Goal: Transaction & Acquisition: Purchase product/service

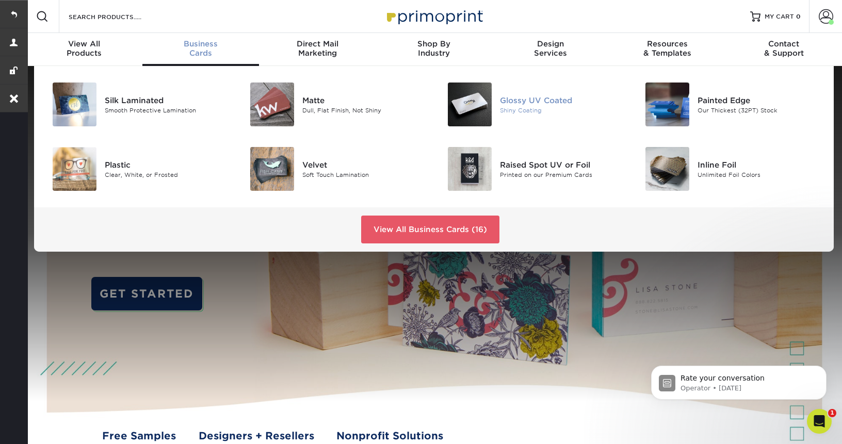
click at [518, 100] on div "Glossy UV Coated" at bounding box center [562, 99] width 124 height 11
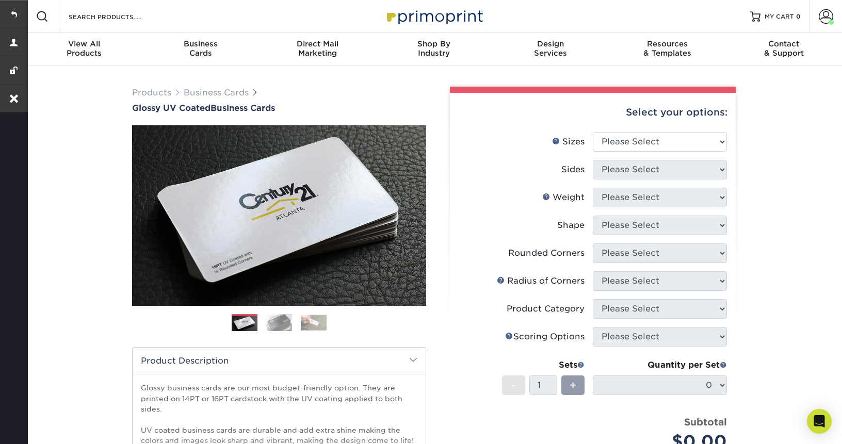
click at [681, 129] on div "Select your options:" at bounding box center [592, 112] width 269 height 39
click at [678, 145] on select "Please Select 1.5" x 3.5" - Mini 1.75" x 3.5" - Mini 2" x 2" - Square 2" x 3" -…" at bounding box center [660, 142] width 134 height 20
select select "2.00x3.50"
click at [593, 132] on select "Please Select 1.5" x 3.5" - Mini 1.75" x 3.5" - Mini 2" x 2" - Square 2" x 3" -…" at bounding box center [660, 142] width 134 height 20
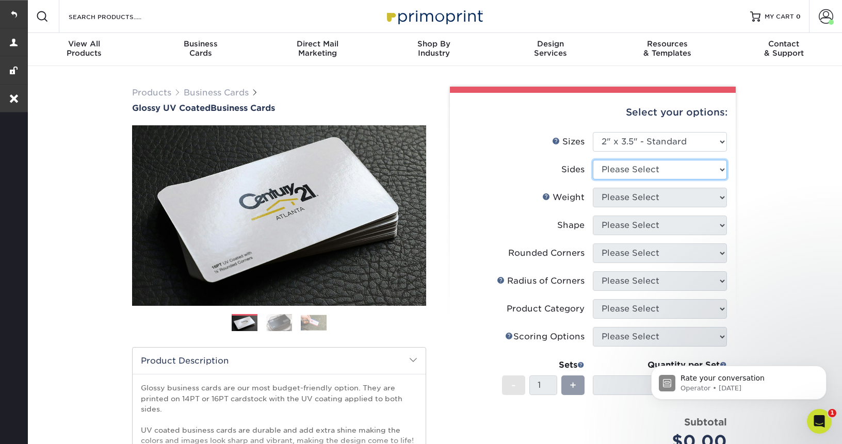
click at [646, 175] on select "Please Select Print Both Sides Print Front Only" at bounding box center [660, 170] width 134 height 20
select select "13abbda7-1d64-4f25-8bb2-c179b224825d"
click at [593, 160] on select "Please Select Print Both Sides Print Front Only" at bounding box center [660, 170] width 134 height 20
click at [639, 201] on select "Please Select 16PT 14PT" at bounding box center [660, 198] width 134 height 20
select select "16PT"
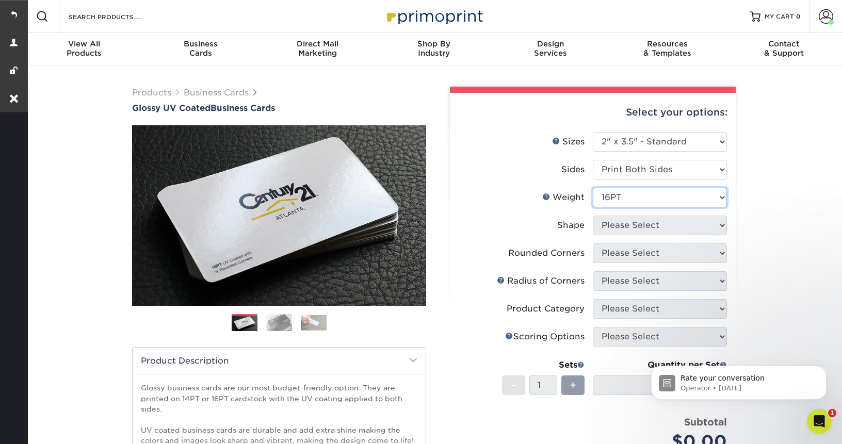
click at [593, 188] on select "Please Select 16PT 14PT" at bounding box center [660, 198] width 134 height 20
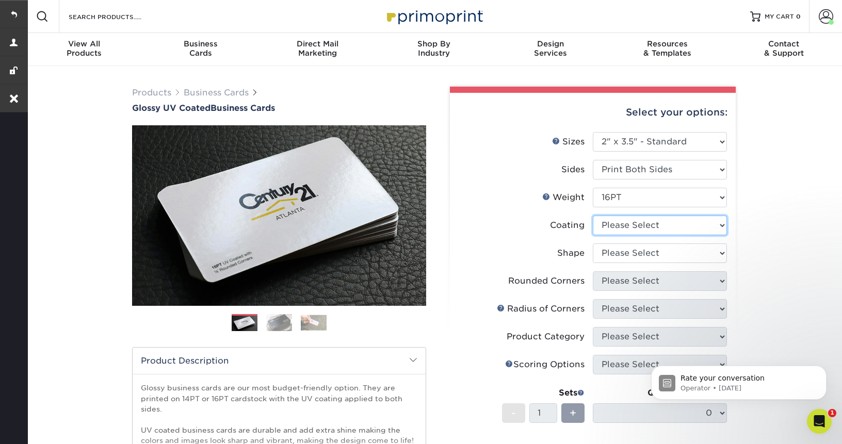
click at [640, 225] on select at bounding box center [660, 226] width 134 height 20
select select "1e8116af-acfc-44b1-83dc-8181aa338834"
click at [593, 216] on select at bounding box center [660, 226] width 134 height 20
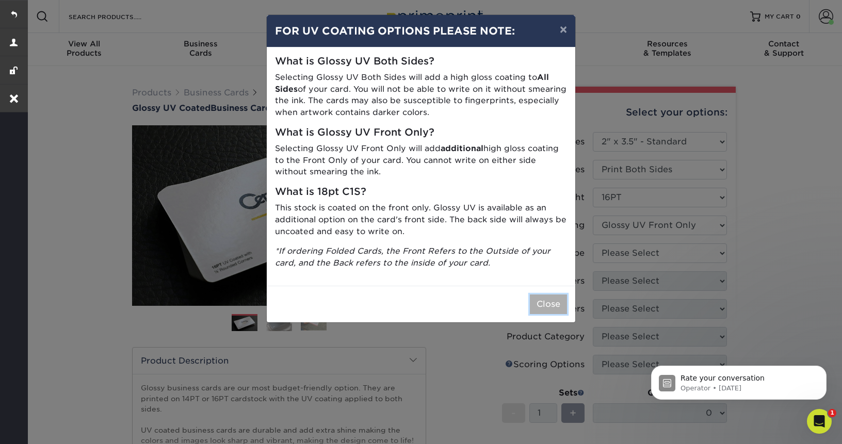
click at [551, 309] on button "Close" at bounding box center [548, 305] width 37 height 20
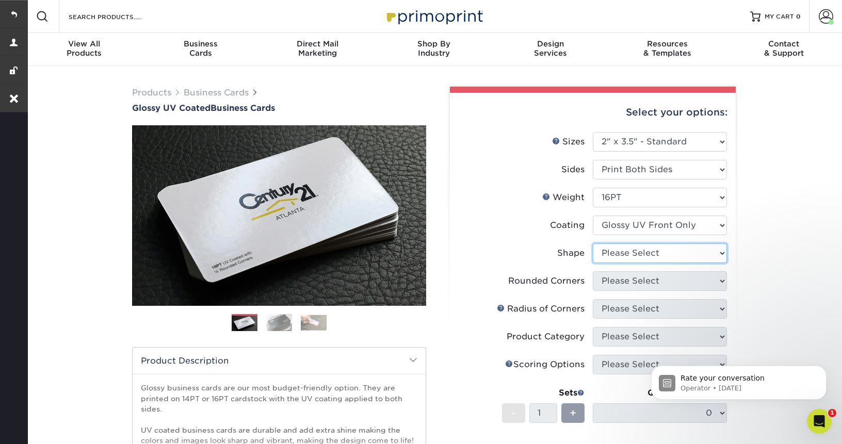
click at [671, 256] on select "Please Select Standard" at bounding box center [660, 254] width 134 height 20
select select "standard"
click at [593, 244] on select "Please Select Standard" at bounding box center [660, 254] width 134 height 20
click at [822, 370] on icon "Dismiss notification" at bounding box center [824, 369] width 6 height 6
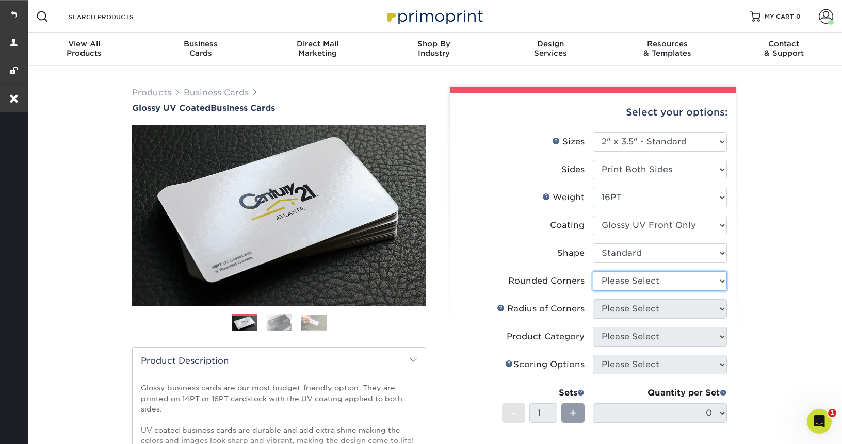
click at [667, 280] on select "Please Select Yes - Round 2 Corners Yes - Round 4 Corners No" at bounding box center [660, 281] width 134 height 20
select select "0"
click at [593, 271] on select "Please Select Yes - Round 2 Corners Yes - Round 4 Corners No" at bounding box center [660, 281] width 134 height 20
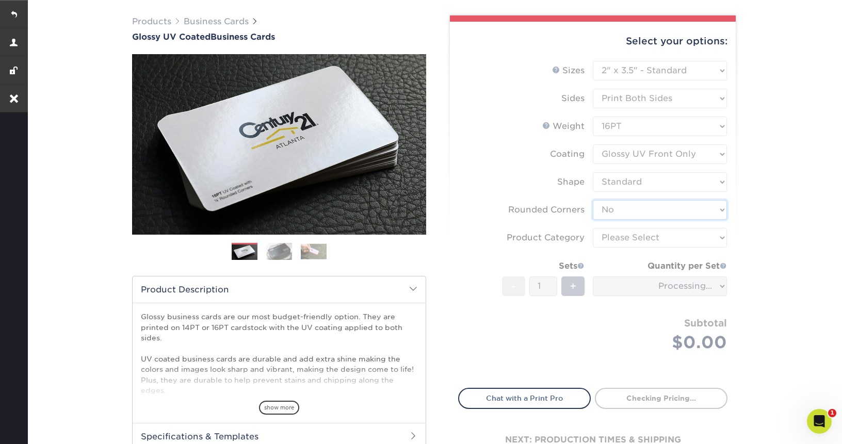
scroll to position [90, 0]
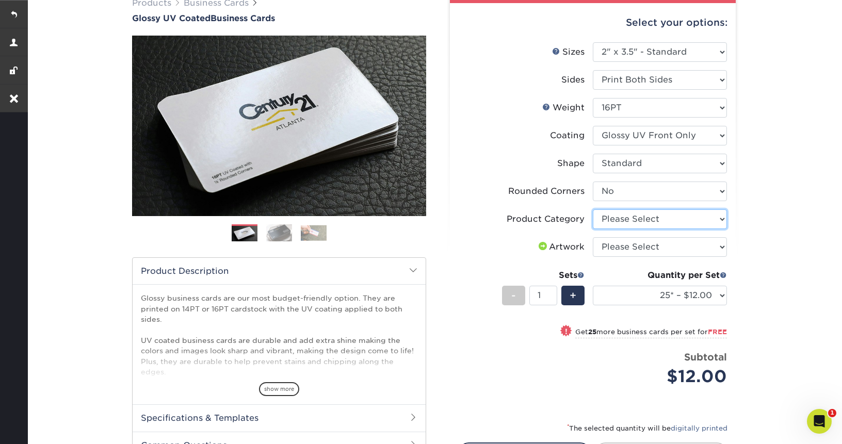
click at [655, 220] on select "Please Select Business Cards" at bounding box center [660, 220] width 134 height 20
select select "3b5148f1-0588-4f88-a218-97bcfdce65c1"
click at [593, 210] on select "Please Select Business Cards" at bounding box center [660, 220] width 134 height 20
click at [650, 249] on select "Please Select I will upload files I need a design - $100" at bounding box center [660, 247] width 134 height 20
select select "upload"
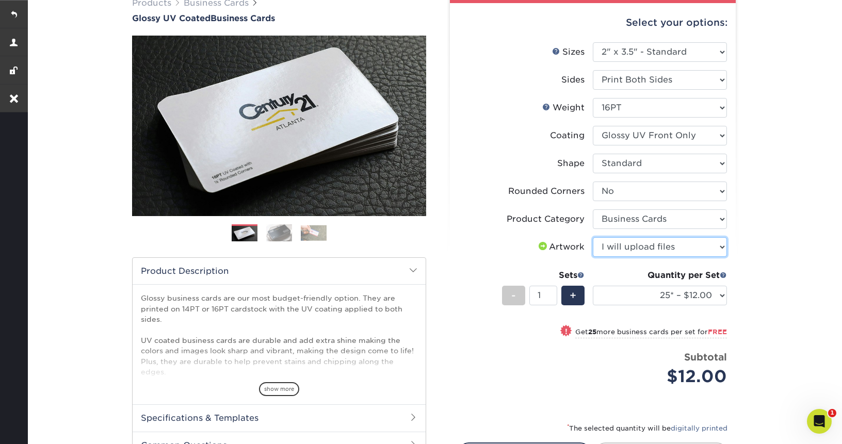
click at [593, 237] on select "Please Select I will upload files I need a design - $100" at bounding box center [660, 247] width 134 height 20
click at [648, 283] on div "Quantity per Set 25* – $12.00 50* – $12.00 100* – $12.00 250* – $21.00 500 – $4…" at bounding box center [660, 293] width 134 height 48
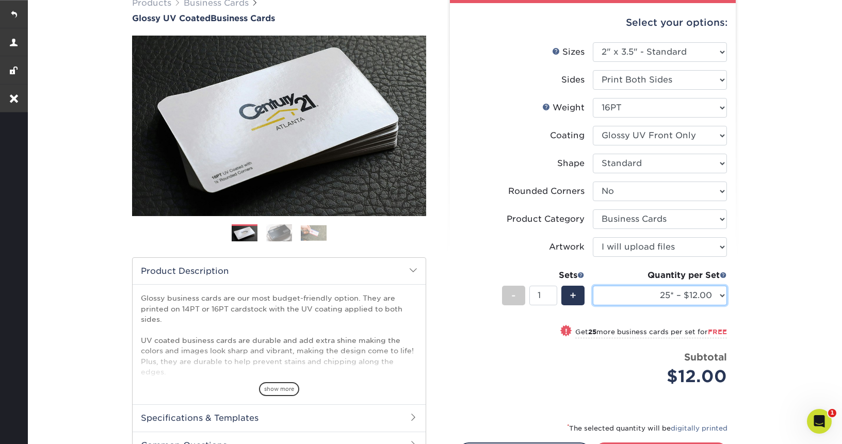
click at [646, 293] on select "25* – $12.00 50* – $12.00 100* – $12.00 250* – $21.00 500 – $42.00 1000 – $53.0…" at bounding box center [660, 296] width 134 height 20
click at [593, 286] on select "25* – $12.00 50* – $12.00 100* – $12.00 250* – $21.00 500 – $42.00 1000 – $53.0…" at bounding box center [660, 296] width 134 height 20
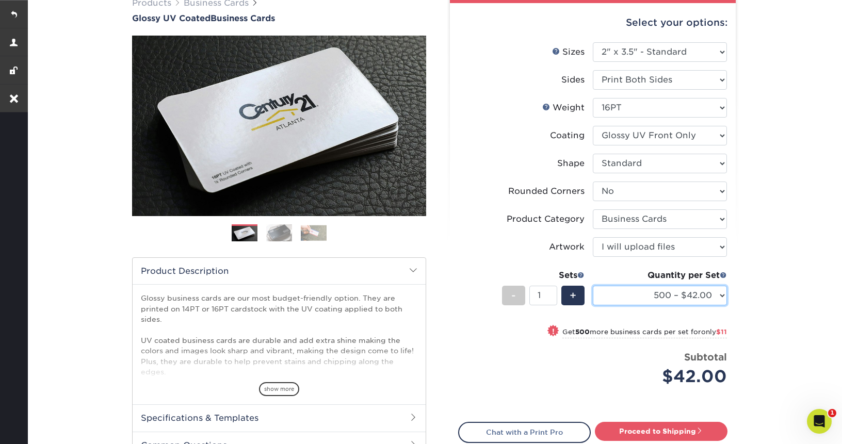
click at [668, 296] on select "25* – $12.00 50* – $12.00 100* – $12.00 250* – $21.00 500 – $42.00 1000 – $53.0…" at bounding box center [660, 296] width 134 height 20
click at [593, 286] on select "25* – $12.00 50* – $12.00 100* – $12.00 250* – $21.00 500 – $42.00 1000 – $53.0…" at bounding box center [660, 296] width 134 height 20
click at [687, 297] on select "25* – $12.00 50* – $12.00 100* – $12.00 250* – $21.00 500 – $42.00 1000 – $53.0…" at bounding box center [660, 296] width 134 height 20
select select "2500 – $95.00"
click at [593, 286] on select "25* – $12.00 50* – $12.00 100* – $12.00 250* – $21.00 500 – $42.00 1000 – $53.0…" at bounding box center [660, 296] width 134 height 20
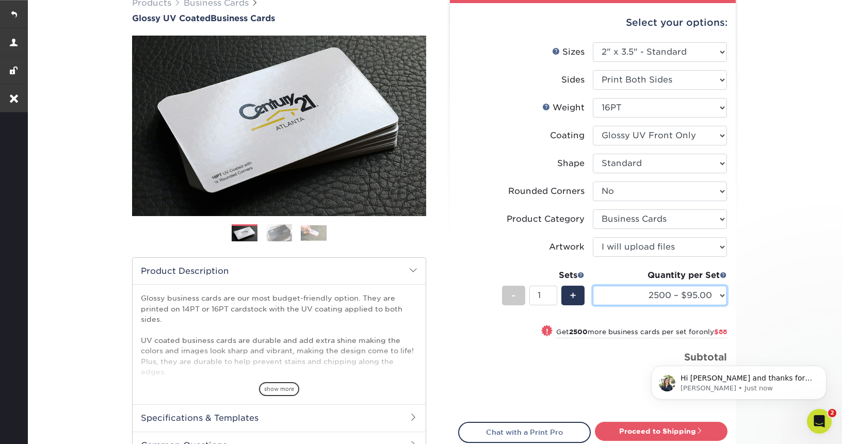
scroll to position [0, 0]
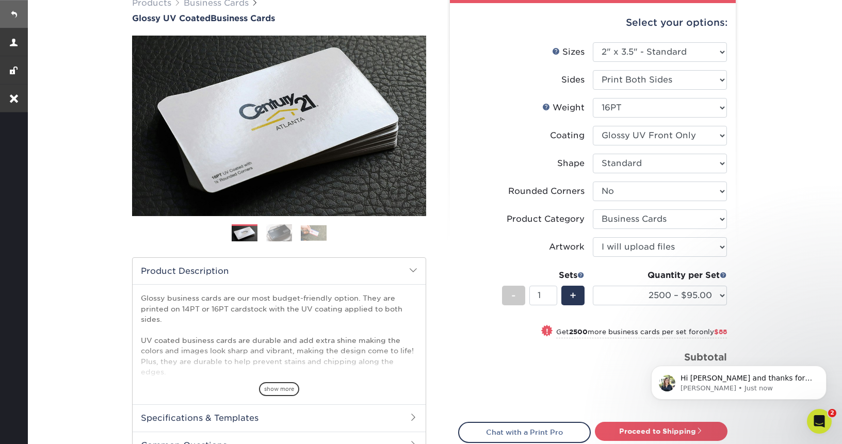
click at [11, 13] on link at bounding box center [14, 14] width 28 height 28
